Goal: Task Accomplishment & Management: Use online tool/utility

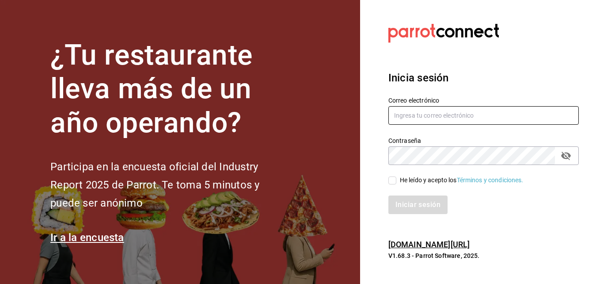
type input "[EMAIL_ADDRESS][PERSON_NAME][DOMAIN_NAME]"
click at [389, 177] on input "He leído y acepto los Términos y condiciones." at bounding box center [392, 180] width 8 height 8
checkbox input "true"
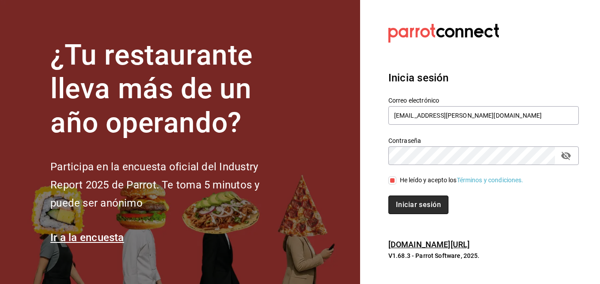
click at [395, 195] on button "Iniciar sesión" at bounding box center [418, 204] width 60 height 19
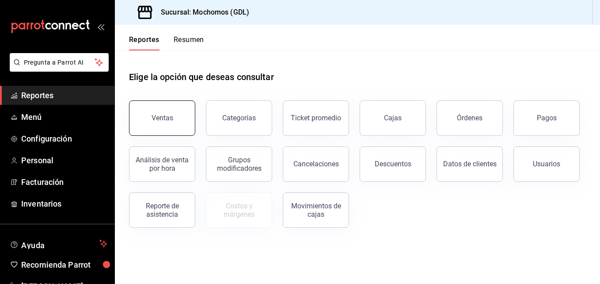
click at [161, 122] on div "Ventas" at bounding box center [163, 118] width 22 height 8
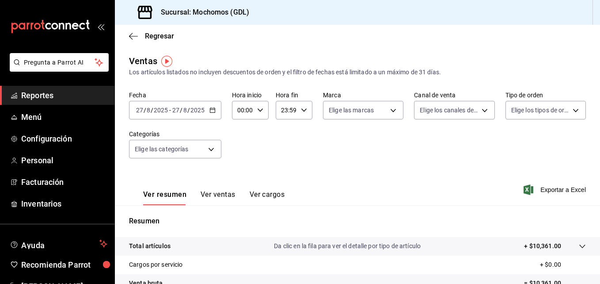
click at [211, 111] on icon "button" at bounding box center [212, 110] width 6 height 6
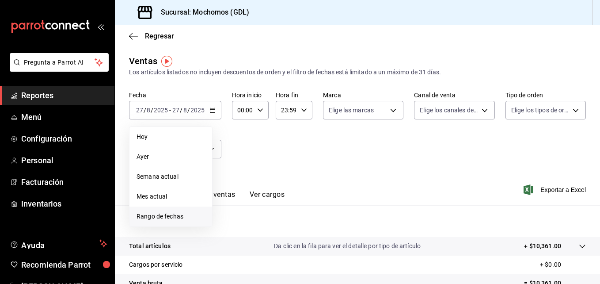
click at [161, 216] on span "Rango de fechas" at bounding box center [171, 216] width 68 height 9
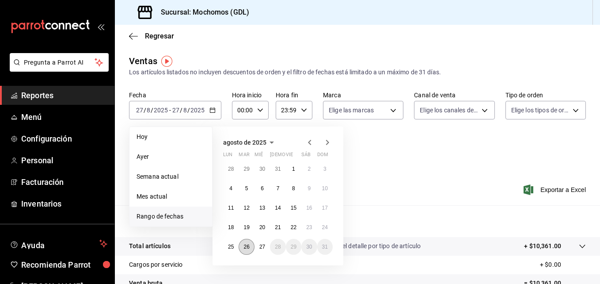
click at [247, 245] on abbr "26" at bounding box center [246, 246] width 6 height 6
click at [257, 246] on button "27" at bounding box center [261, 247] width 15 height 16
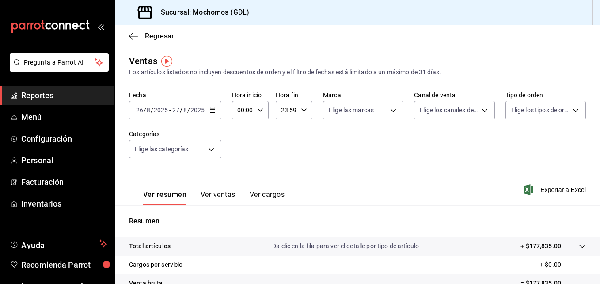
click at [262, 106] on div "00:00 Hora inicio" at bounding box center [250, 110] width 37 height 19
click at [243, 130] on span "00" at bounding box center [241, 132] width 4 height 7
click at [240, 144] on button "05" at bounding box center [240, 150] width 15 height 18
type input "05:00"
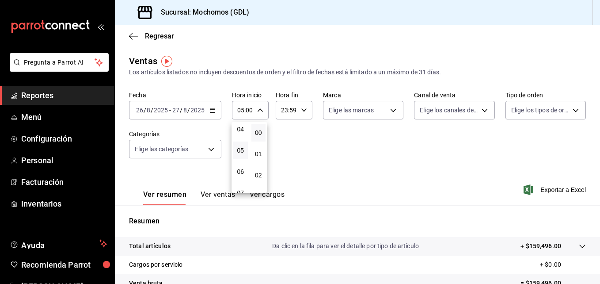
click at [336, 114] on div at bounding box center [300, 142] width 600 height 284
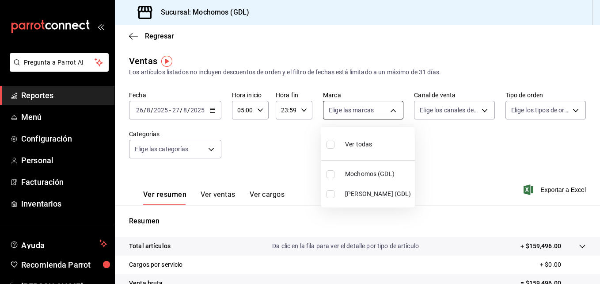
click at [366, 110] on body "Pregunta a Parrot AI Reportes Menú Configuración Personal Facturación Inventari…" at bounding box center [300, 142] width 600 height 284
click at [336, 186] on li "[PERSON_NAME] (GDL)" at bounding box center [368, 194] width 94 height 20
type input "9cac9703-0c5a-4d8b-addd-5b6b571d65b9"
checkbox input "true"
click at [600, 252] on div at bounding box center [300, 142] width 600 height 284
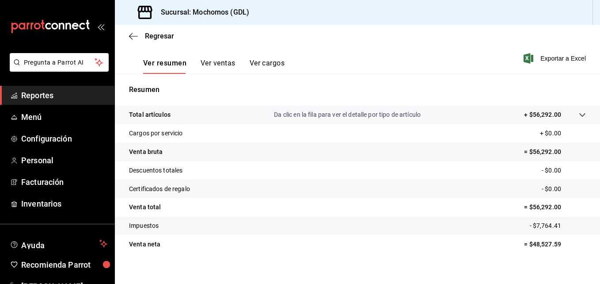
scroll to position [140, 0]
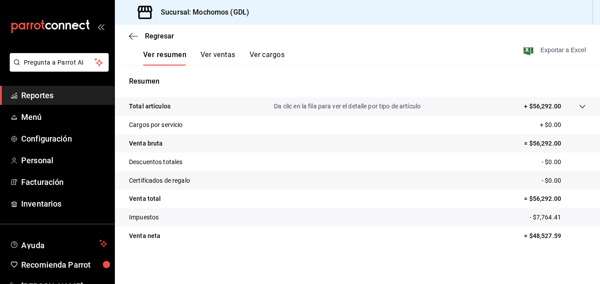
click at [524, 51] on icon "button" at bounding box center [529, 50] width 10 height 11
